Goal: Task Accomplishment & Management: Manage account settings

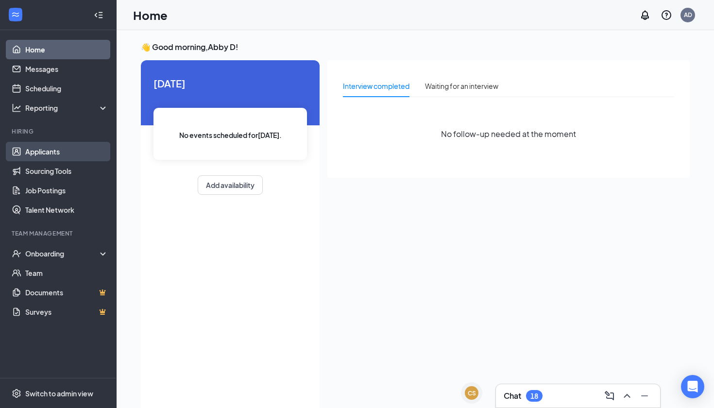
click at [84, 153] on link "Applicants" at bounding box center [66, 151] width 83 height 19
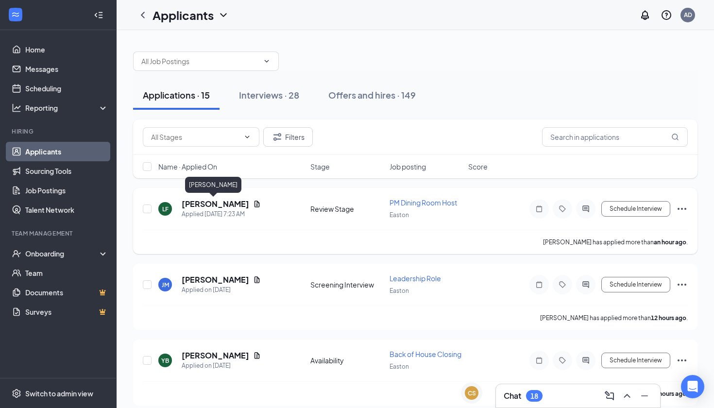
click at [224, 202] on h5 "[PERSON_NAME]" at bounding box center [215, 204] width 67 height 11
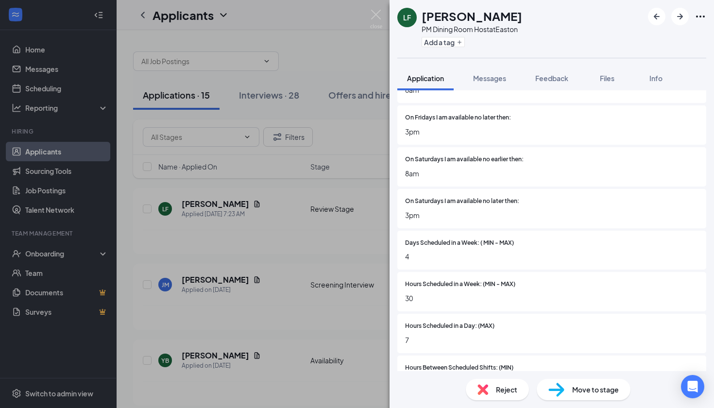
scroll to position [1925, 0]
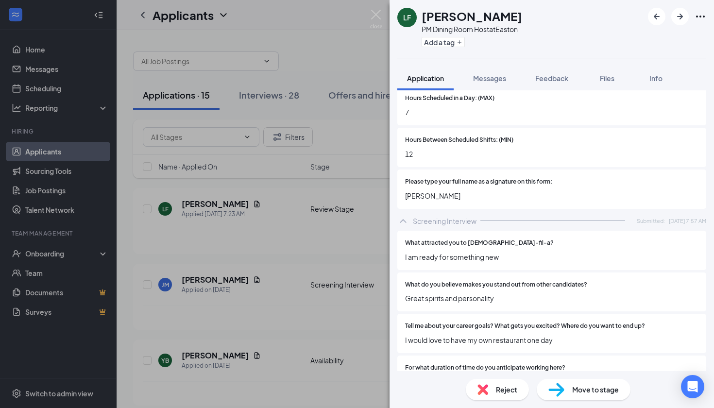
click at [557, 393] on img at bounding box center [556, 390] width 16 height 14
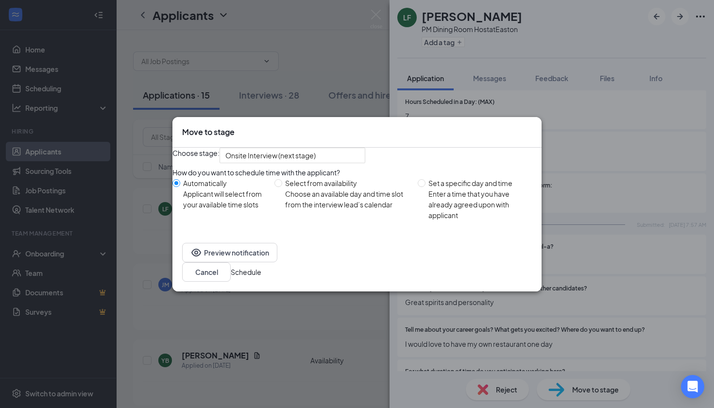
click at [261, 277] on button "Schedule" at bounding box center [246, 272] width 31 height 11
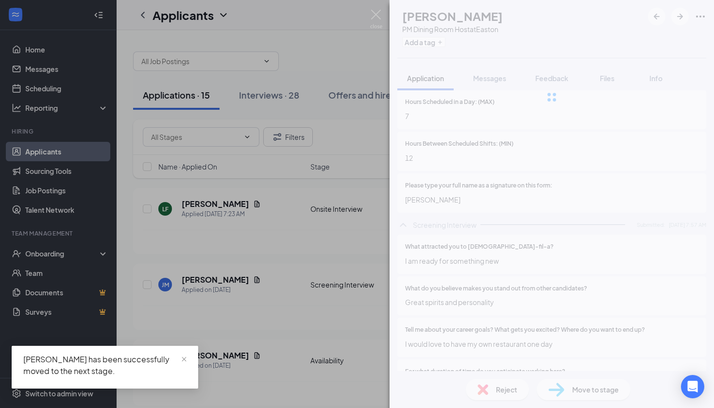
click at [292, 385] on div "LF [PERSON_NAME] PM Dining Room Host at Easton Add a tag Application Messages F…" at bounding box center [357, 204] width 714 height 408
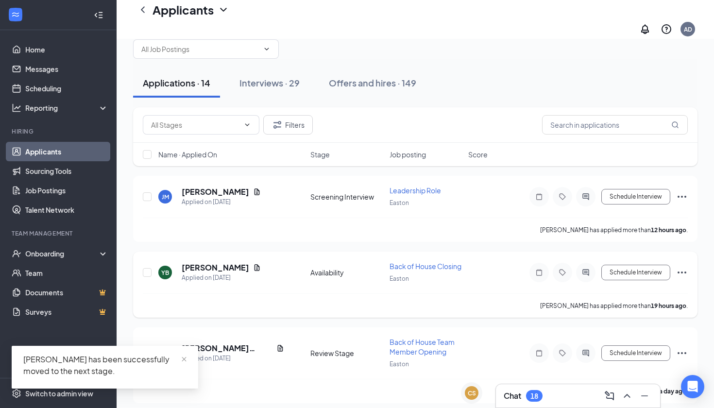
scroll to position [41, 0]
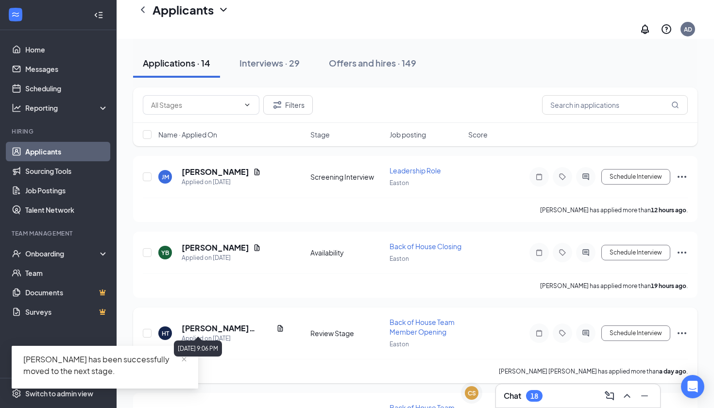
click at [219, 334] on div "Applied on [DATE]" at bounding box center [233, 339] width 102 height 10
click at [225, 323] on h5 "[PERSON_NAME] [PERSON_NAME]" at bounding box center [227, 328] width 91 height 11
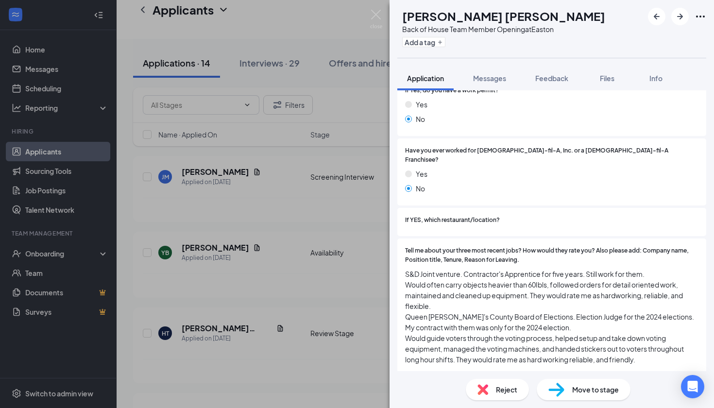
scroll to position [231, 0]
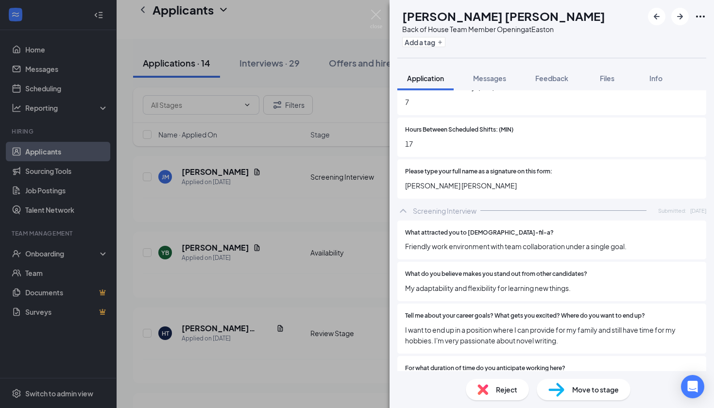
click at [492, 391] on div "Reject" at bounding box center [497, 389] width 63 height 21
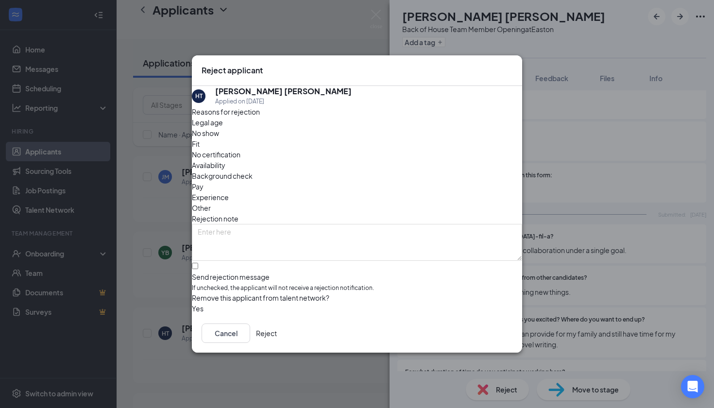
click at [225, 160] on span "Availability" at bounding box center [209, 165] width 34 height 11
click at [277, 338] on button "Reject" at bounding box center [266, 332] width 21 height 19
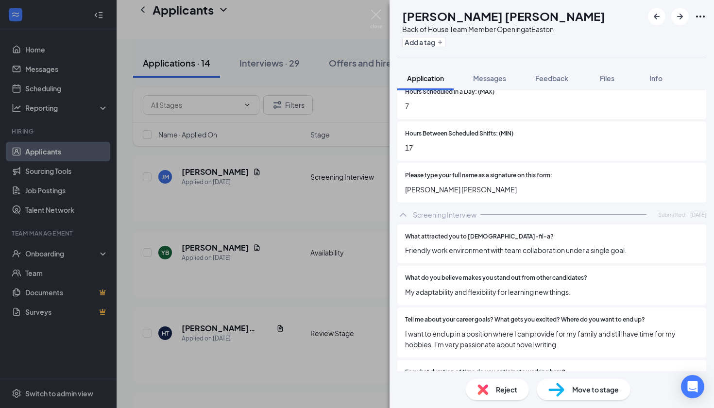
click at [297, 255] on div "[PERSON_NAME] Back of House Team Member Opening at [GEOGRAPHIC_DATA] Add a tag …" at bounding box center [357, 204] width 714 height 408
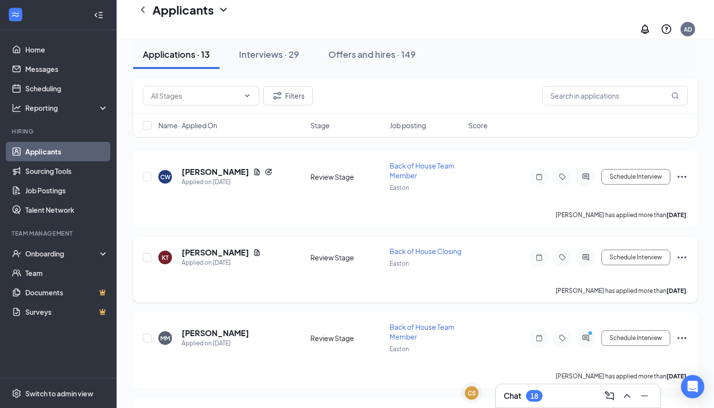
scroll to position [187, 0]
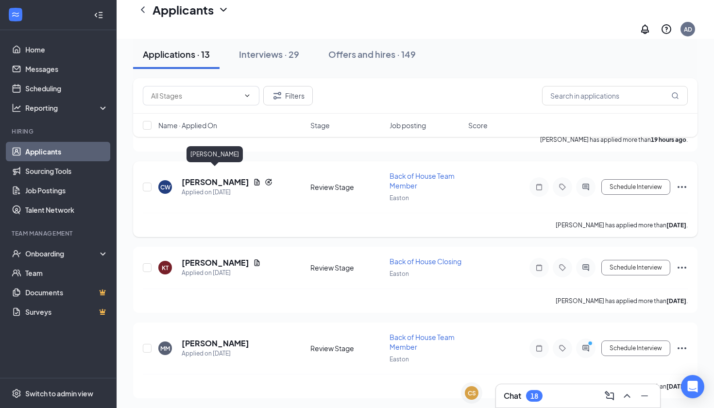
click at [230, 177] on h5 "[PERSON_NAME]" at bounding box center [215, 182] width 67 height 11
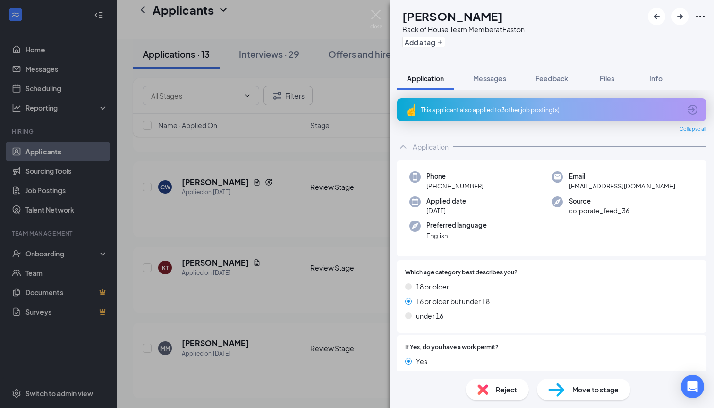
click at [485, 106] on div "This applicant also applied to 3 other job posting(s)" at bounding box center [550, 110] width 260 height 8
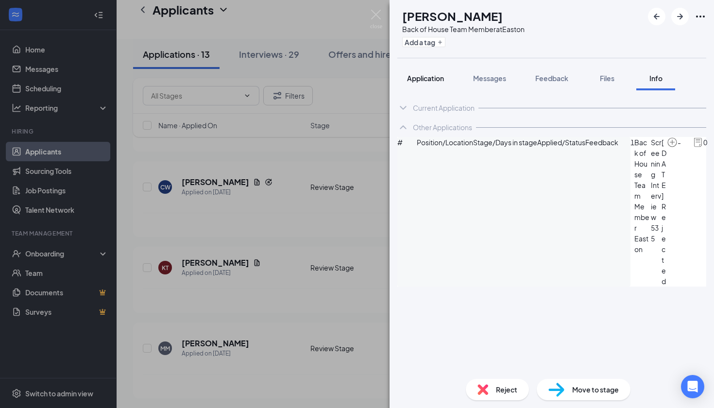
click at [431, 79] on span "Application" at bounding box center [425, 78] width 37 height 9
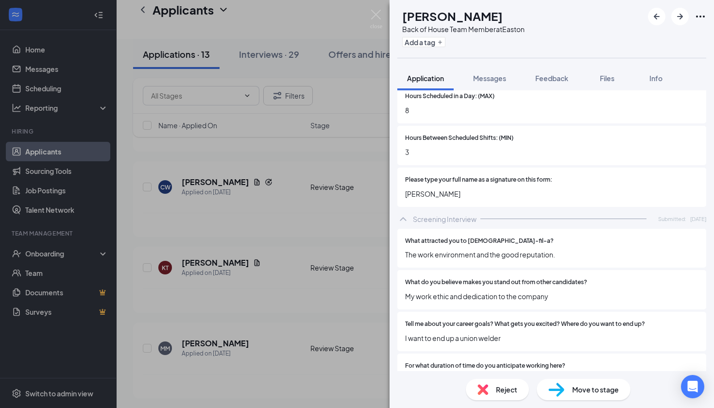
scroll to position [1934, 0]
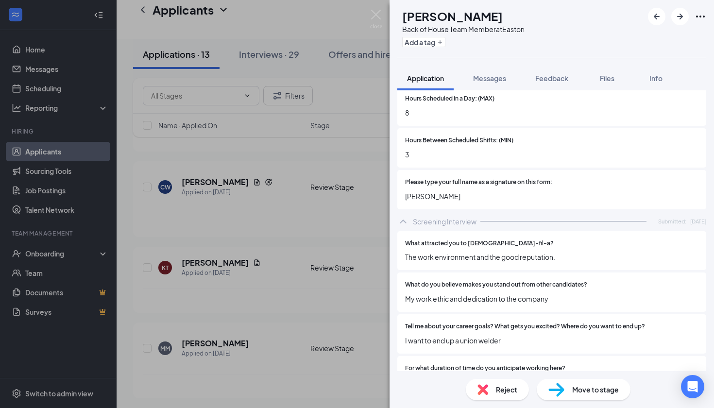
click at [553, 390] on img at bounding box center [556, 390] width 16 height 14
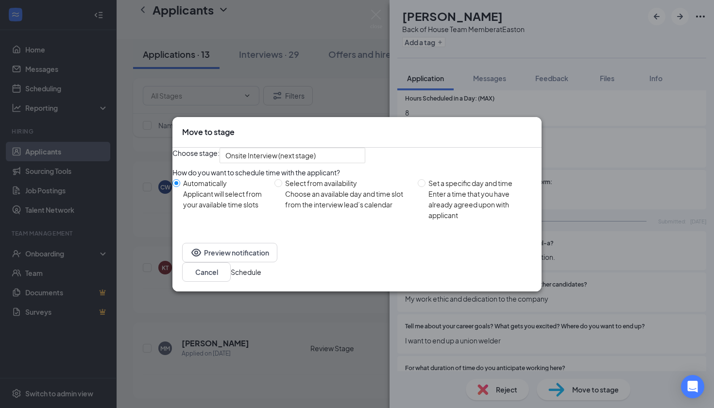
click at [261, 271] on button "Schedule" at bounding box center [246, 272] width 31 height 11
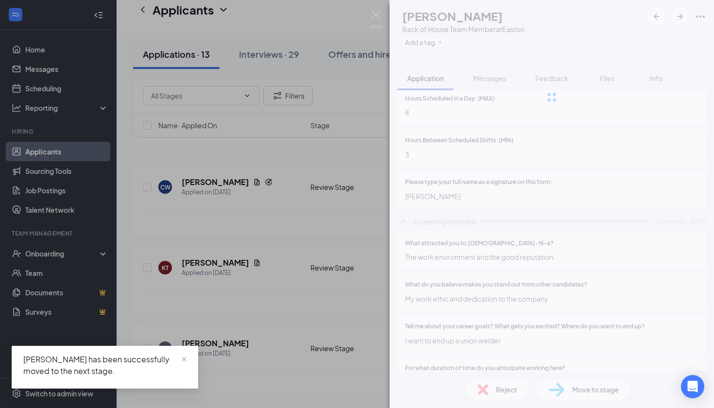
click at [332, 341] on div "CW [PERSON_NAME] Back of House Team Member at Easton Add a tag Application Mess…" at bounding box center [357, 204] width 714 height 408
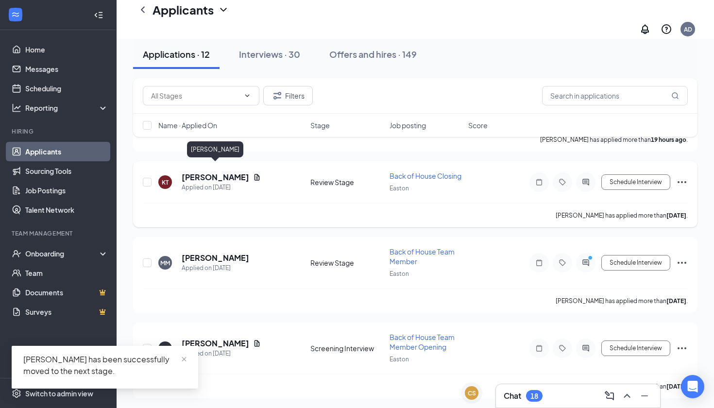
click at [239, 172] on h5 "[PERSON_NAME]" at bounding box center [215, 177] width 67 height 11
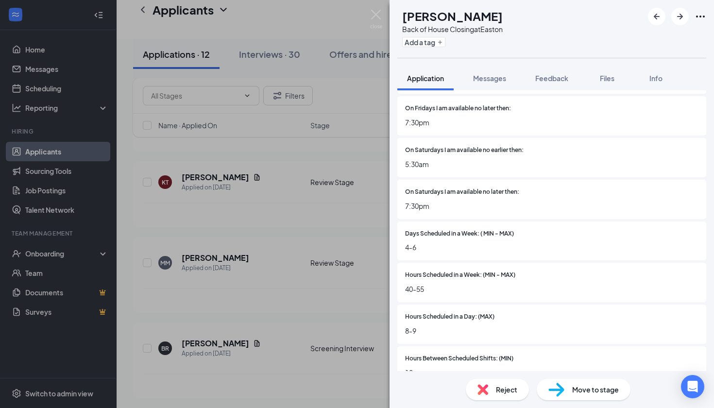
scroll to position [1887, 0]
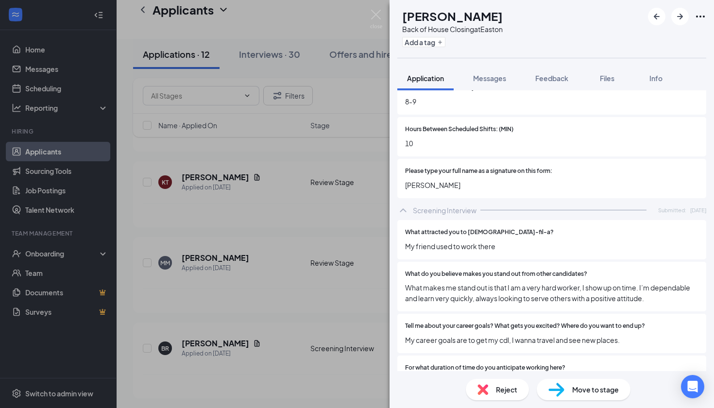
click at [476, 384] on div "Reject" at bounding box center [497, 389] width 63 height 21
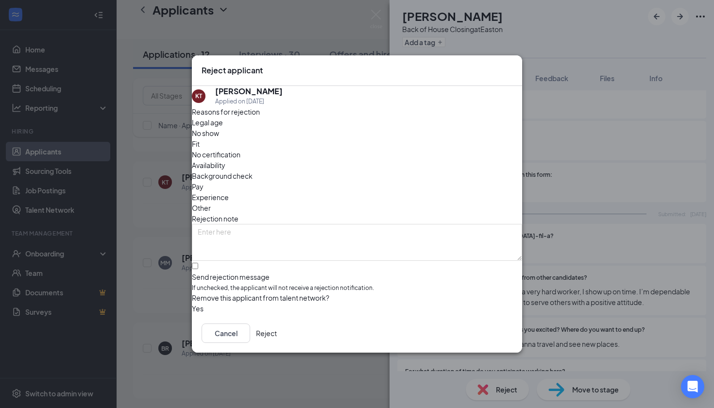
click at [277, 336] on button "Reject" at bounding box center [266, 332] width 21 height 19
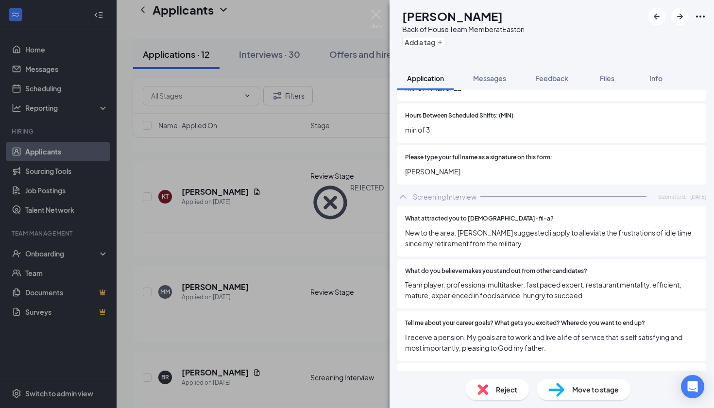
scroll to position [1929, 0]
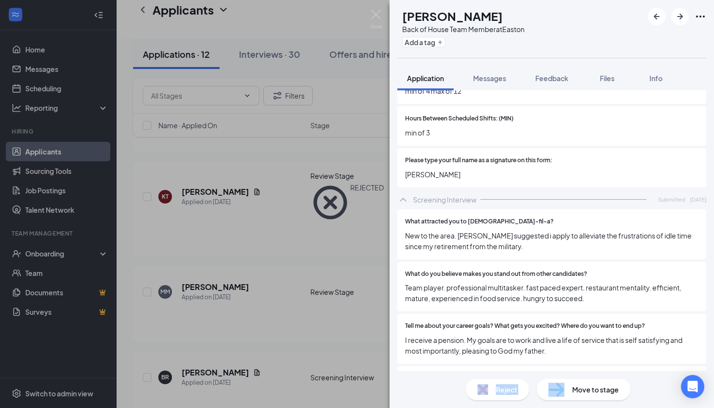
click at [549, 371] on div "MM [PERSON_NAME] Back of House Team Member at Easton Add a tag Application Mess…" at bounding box center [551, 204] width 324 height 408
click at [550, 384] on img at bounding box center [556, 390] width 16 height 14
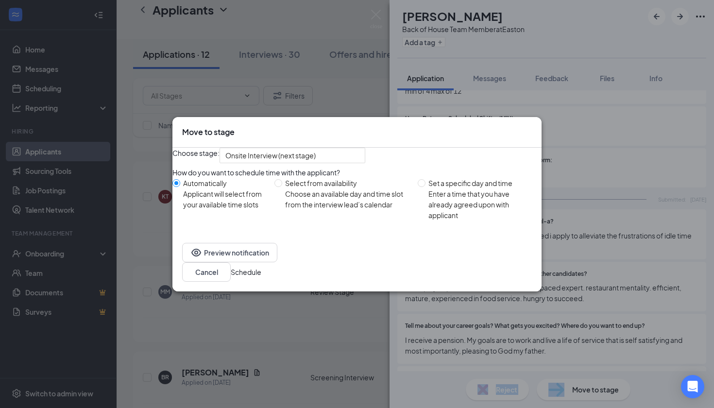
click at [261, 274] on button "Schedule" at bounding box center [246, 272] width 31 height 11
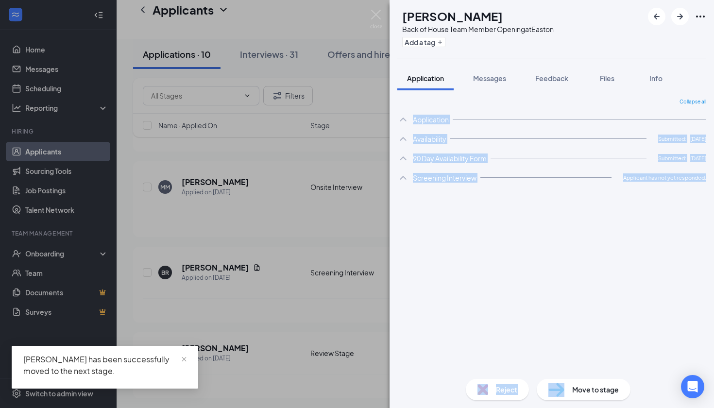
click at [331, 352] on div "BR [PERSON_NAME] Back of House Team Member Opening at [GEOGRAPHIC_DATA] Add a t…" at bounding box center [357, 204] width 714 height 408
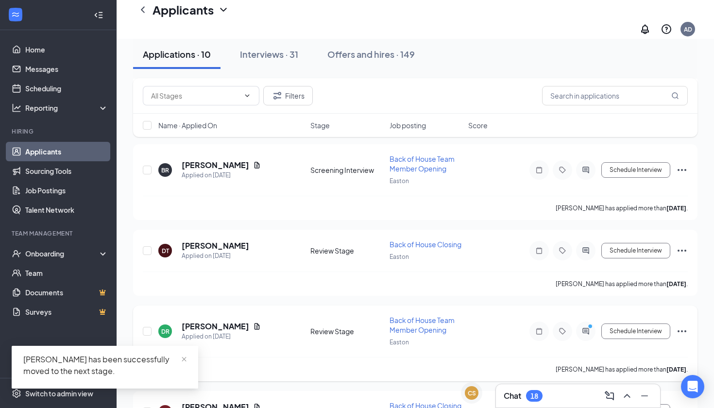
scroll to position [205, 0]
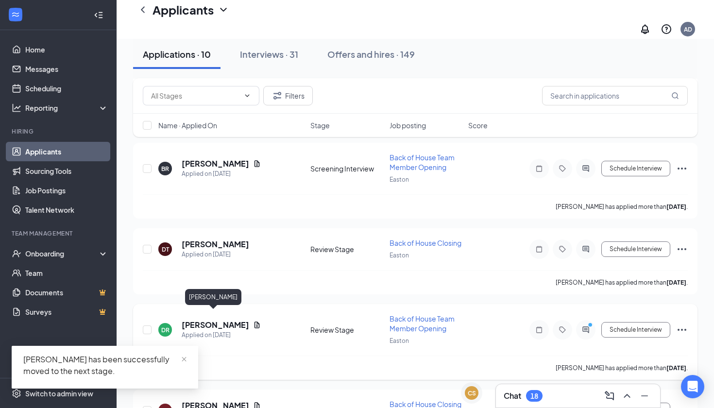
click at [228, 319] on h5 "[PERSON_NAME]" at bounding box center [215, 324] width 67 height 11
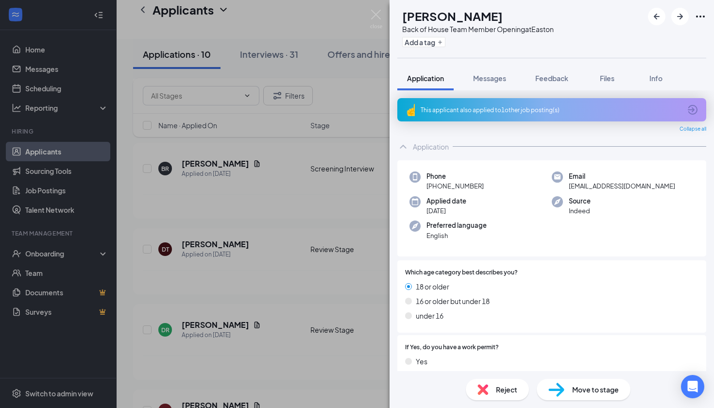
click at [341, 319] on div "[PERSON_NAME] Back of House Team Member Opening at Easton Add a tag Application…" at bounding box center [357, 204] width 714 height 408
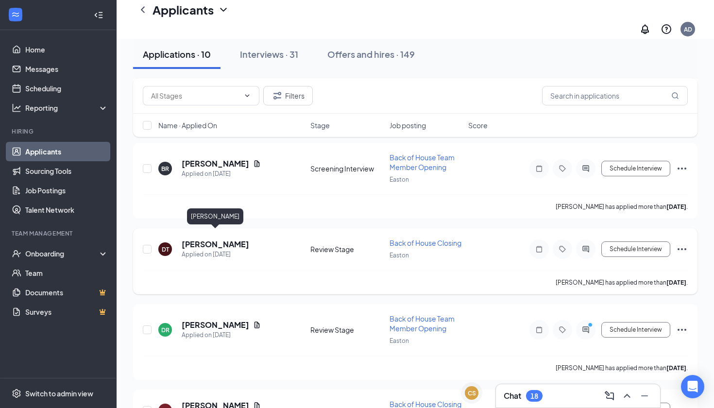
click at [228, 239] on h5 "[PERSON_NAME]" at bounding box center [215, 244] width 67 height 11
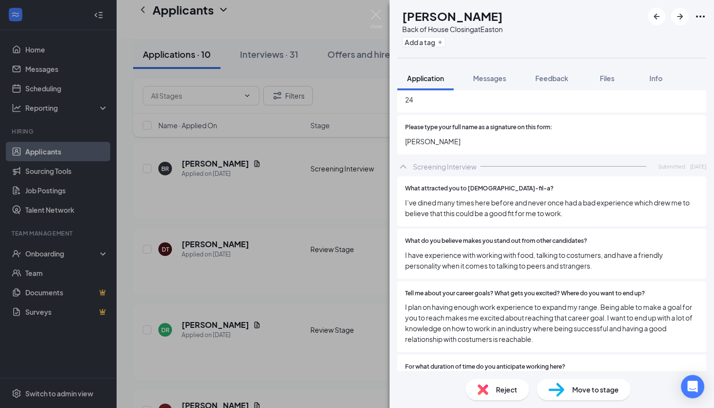
scroll to position [1904, 0]
click at [505, 386] on span "Reject" at bounding box center [506, 389] width 21 height 11
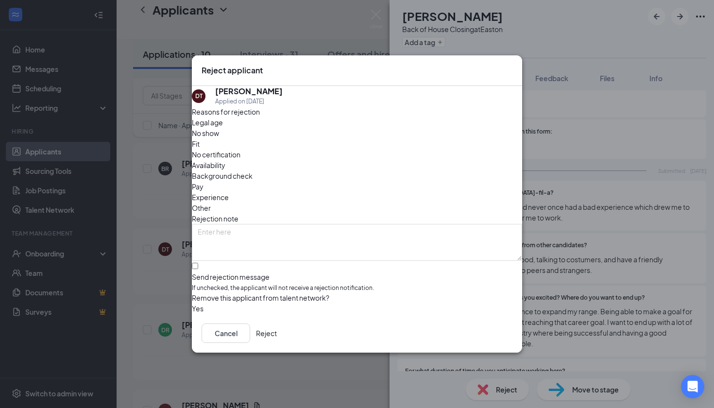
click at [277, 336] on button "Reject" at bounding box center [266, 332] width 21 height 19
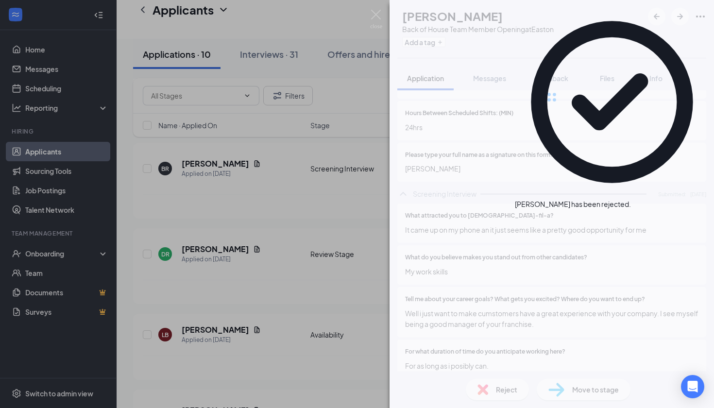
click at [313, 342] on div "[PERSON_NAME] Back of House Team Member Opening at Easton Add a tag Application…" at bounding box center [357, 204] width 714 height 408
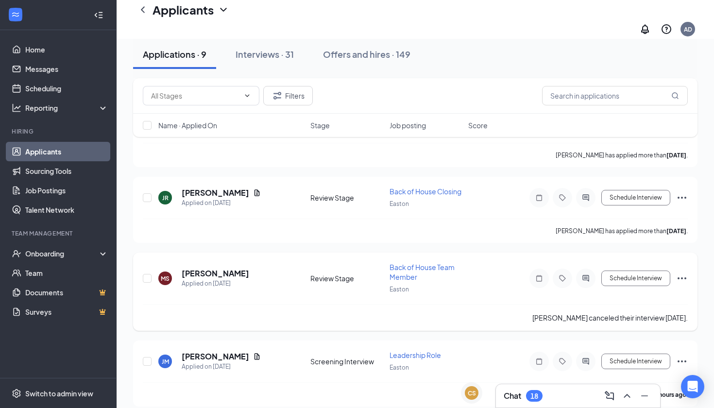
scroll to position [589, 0]
click at [225, 268] on h5 "[PERSON_NAME]" at bounding box center [215, 273] width 67 height 11
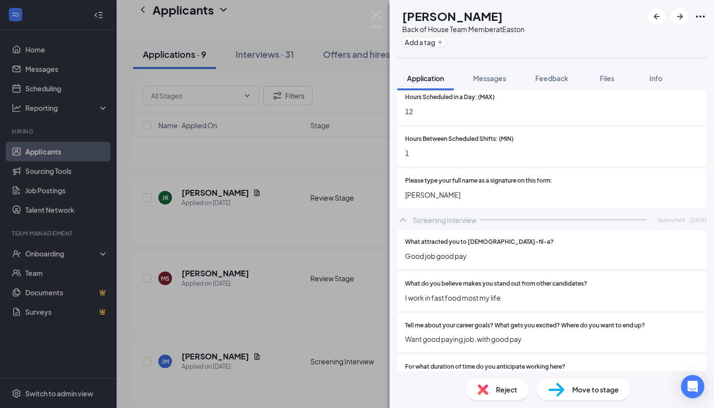
scroll to position [1802, 0]
click at [539, 394] on div "Move to stage" at bounding box center [584, 389] width 94 height 21
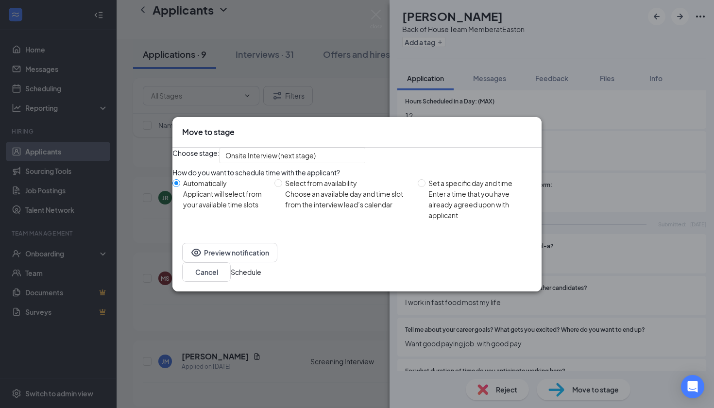
click at [509, 289] on div "Preview notification Cancel Schedule" at bounding box center [356, 262] width 369 height 58
click at [261, 277] on button "Schedule" at bounding box center [246, 272] width 31 height 11
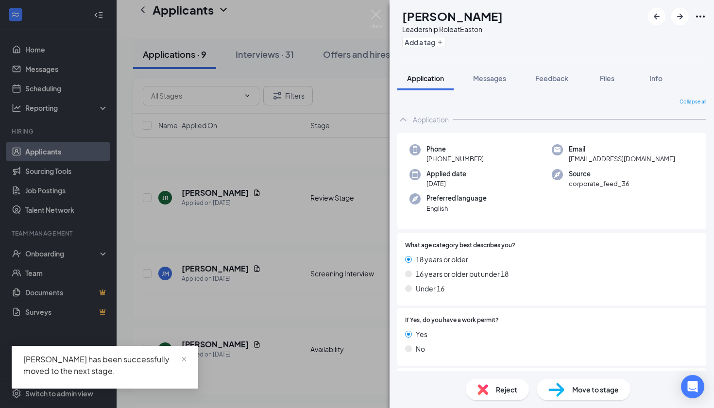
click at [296, 284] on div "[PERSON_NAME] Jasiy [PERSON_NAME] Leadership Role at Easton Add a tag Applicati…" at bounding box center [357, 204] width 714 height 408
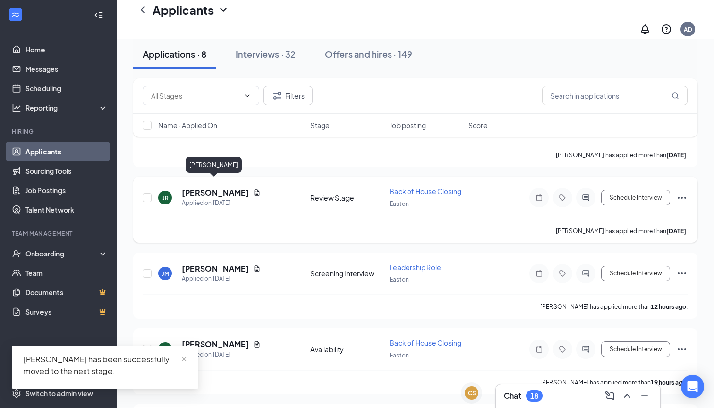
click at [230, 187] on h5 "[PERSON_NAME]" at bounding box center [215, 192] width 67 height 11
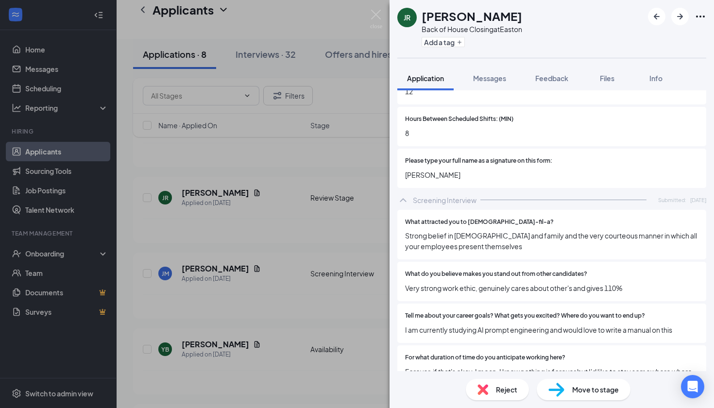
scroll to position [1948, 0]
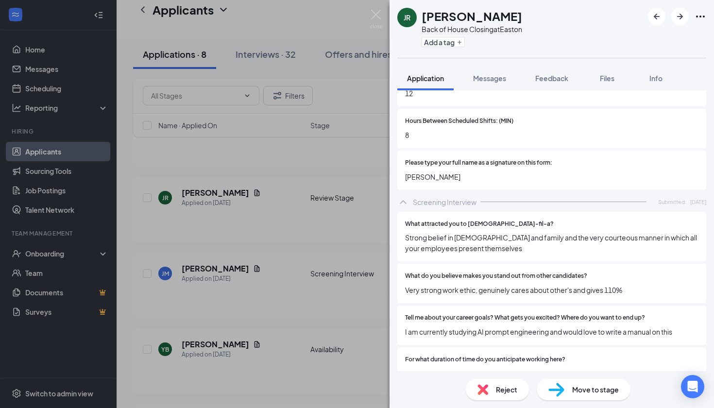
click at [541, 396] on div "Move to stage" at bounding box center [584, 389] width 94 height 21
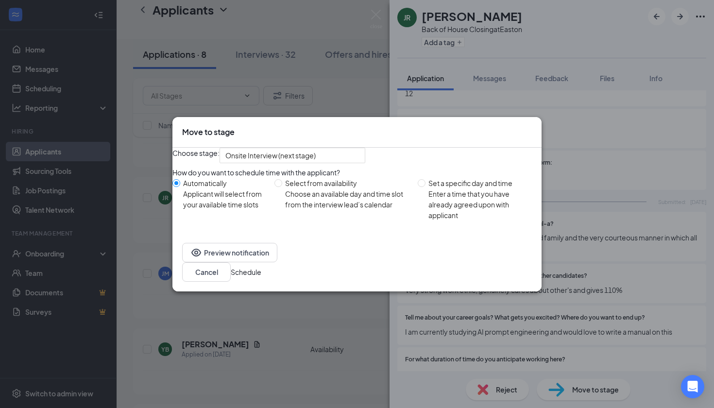
click at [261, 277] on button "Schedule" at bounding box center [246, 272] width 31 height 11
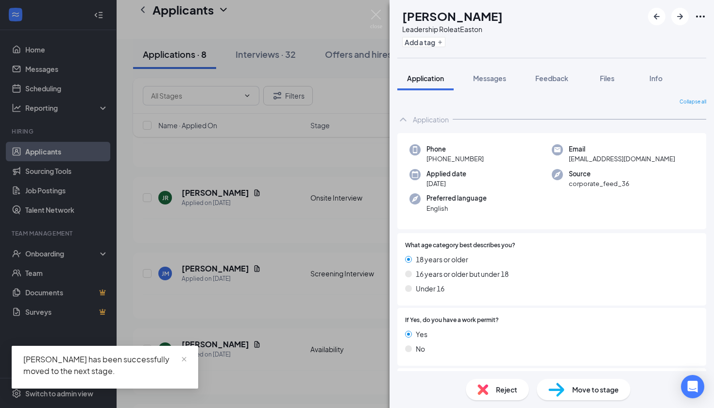
click at [358, 316] on div "[PERSON_NAME] Jasiy [PERSON_NAME] Leadership Role at Easton Add a tag Applicati…" at bounding box center [357, 204] width 714 height 408
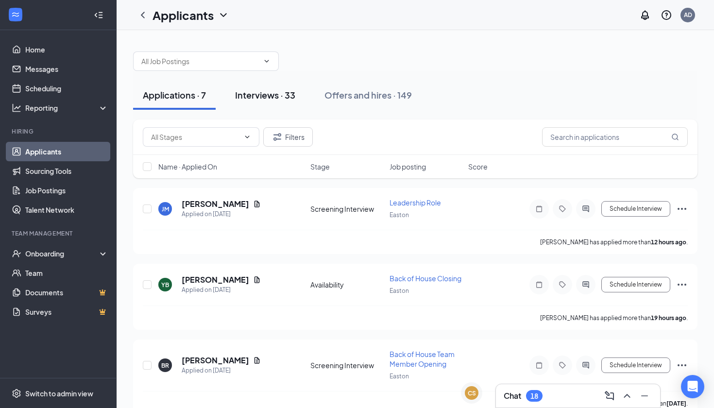
click at [260, 96] on div "Interviews · 33" at bounding box center [265, 95] width 60 height 12
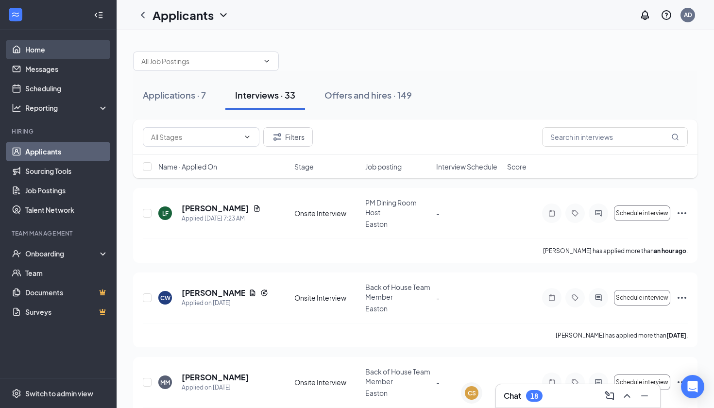
click at [85, 51] on link "Home" at bounding box center [66, 49] width 83 height 19
